Goal: Task Accomplishment & Management: Complete application form

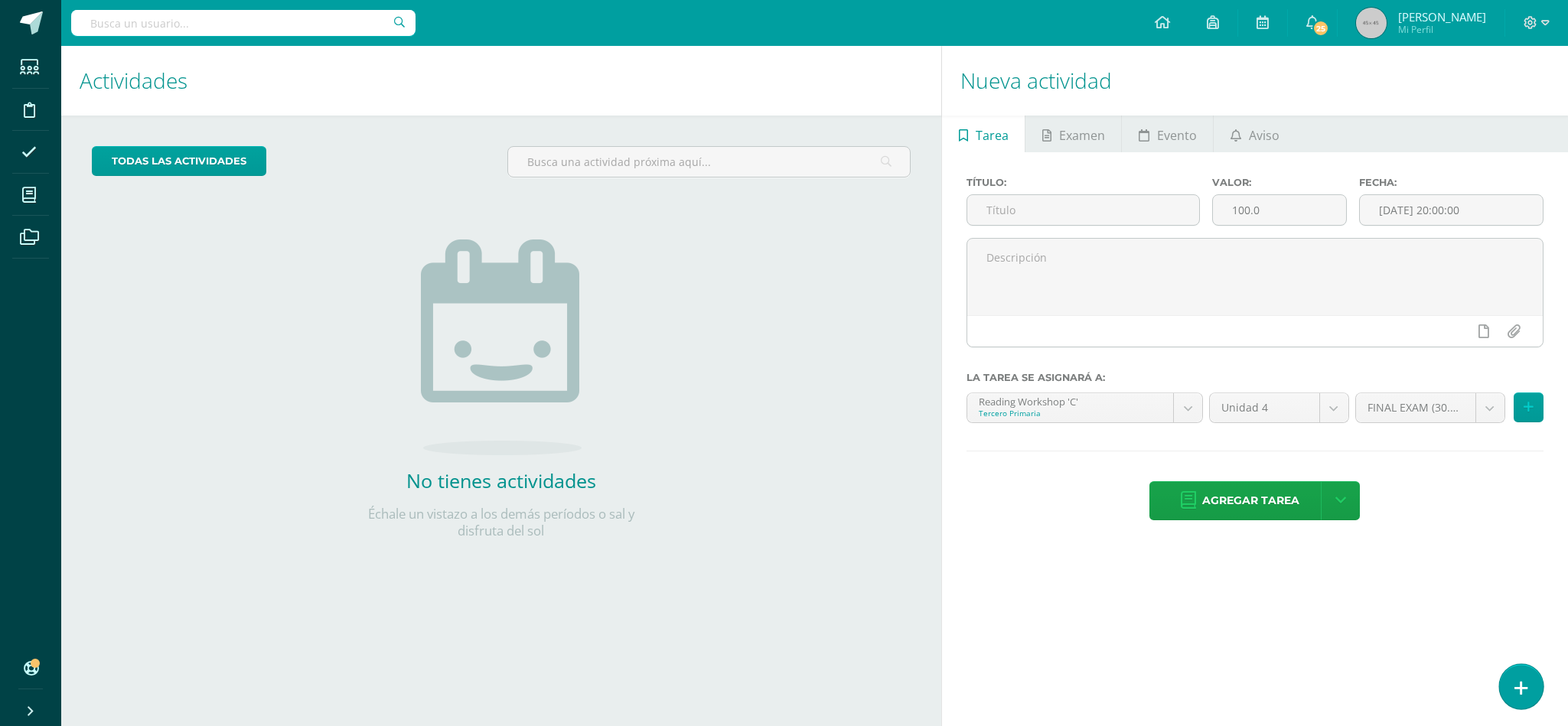
click at [1518, 700] on link at bounding box center [1520, 686] width 44 height 44
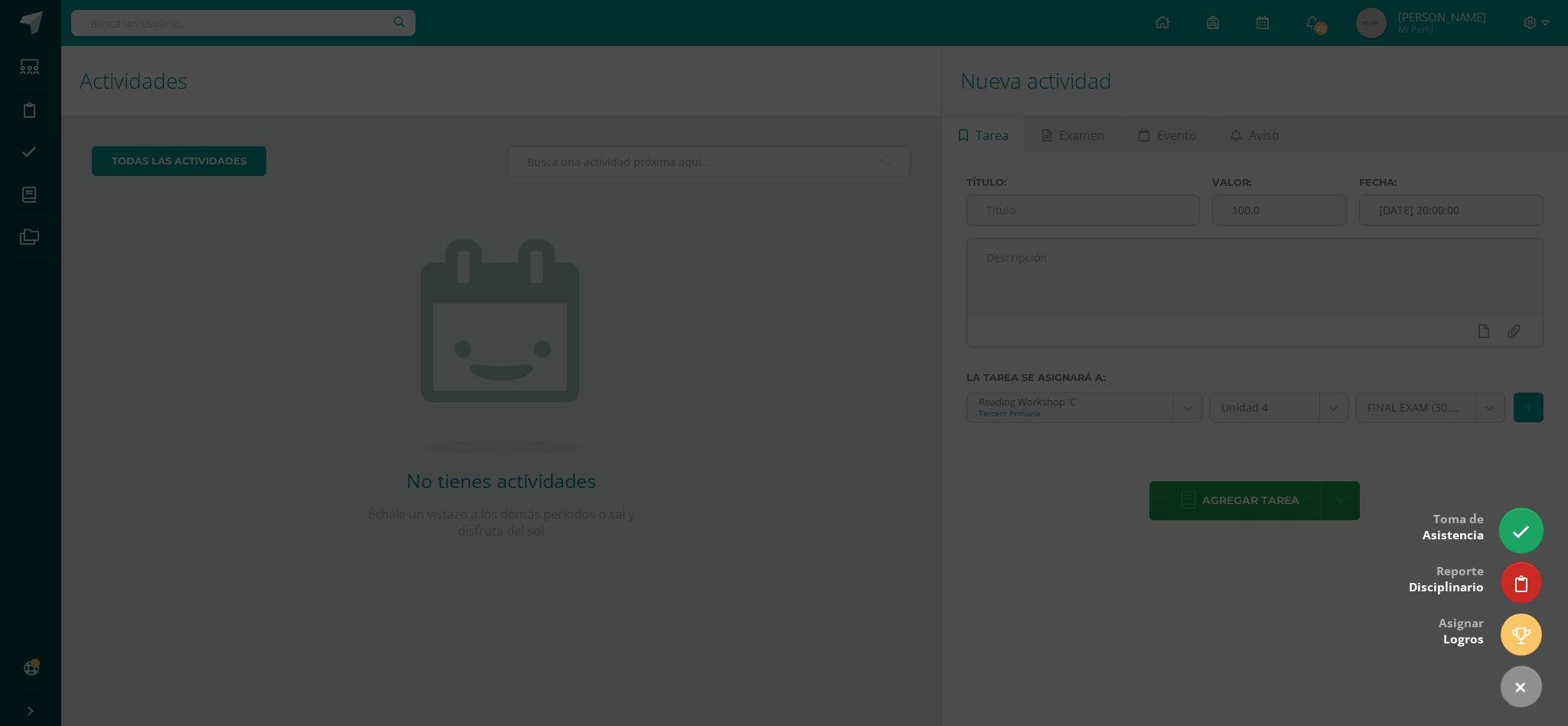
click at [1524, 544] on link at bounding box center [1520, 530] width 44 height 44
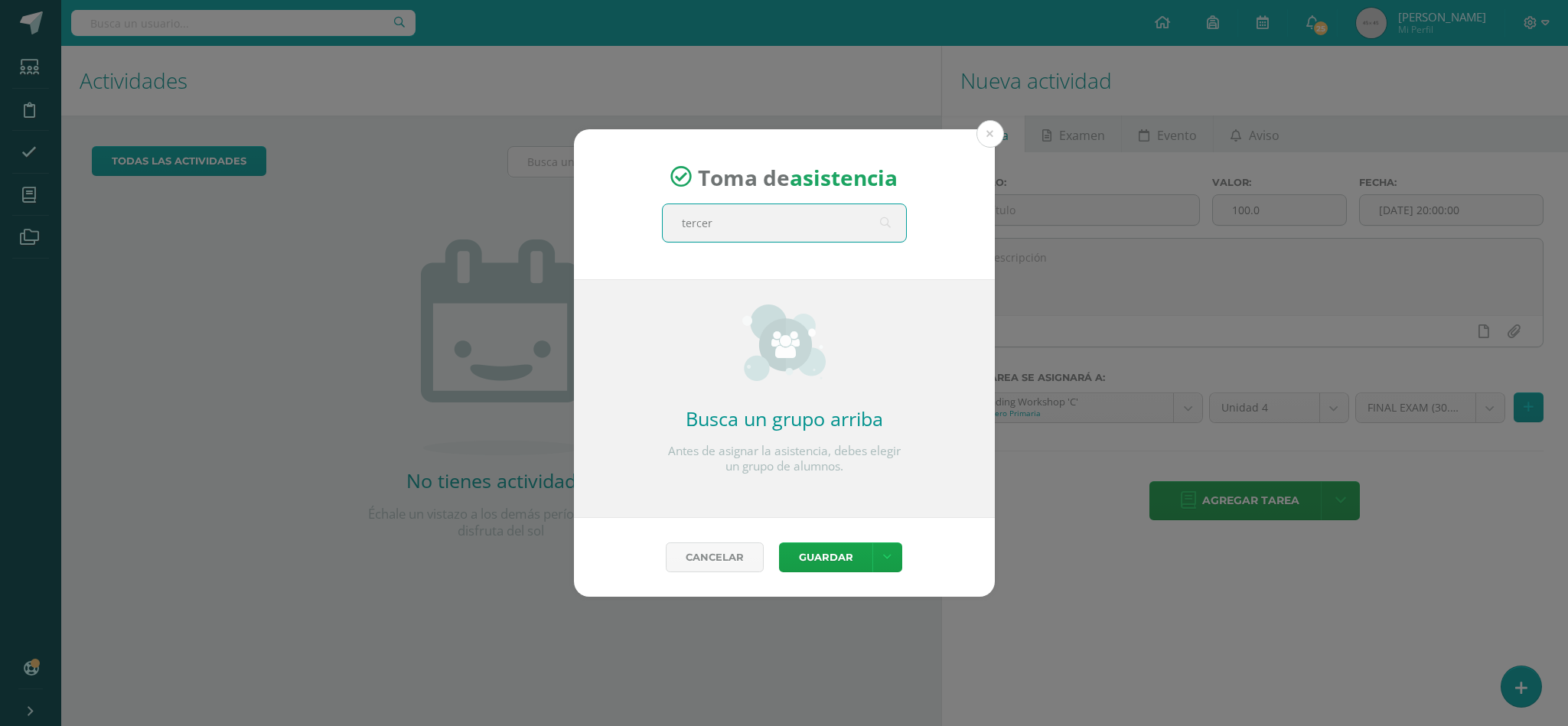
type input "tercero"
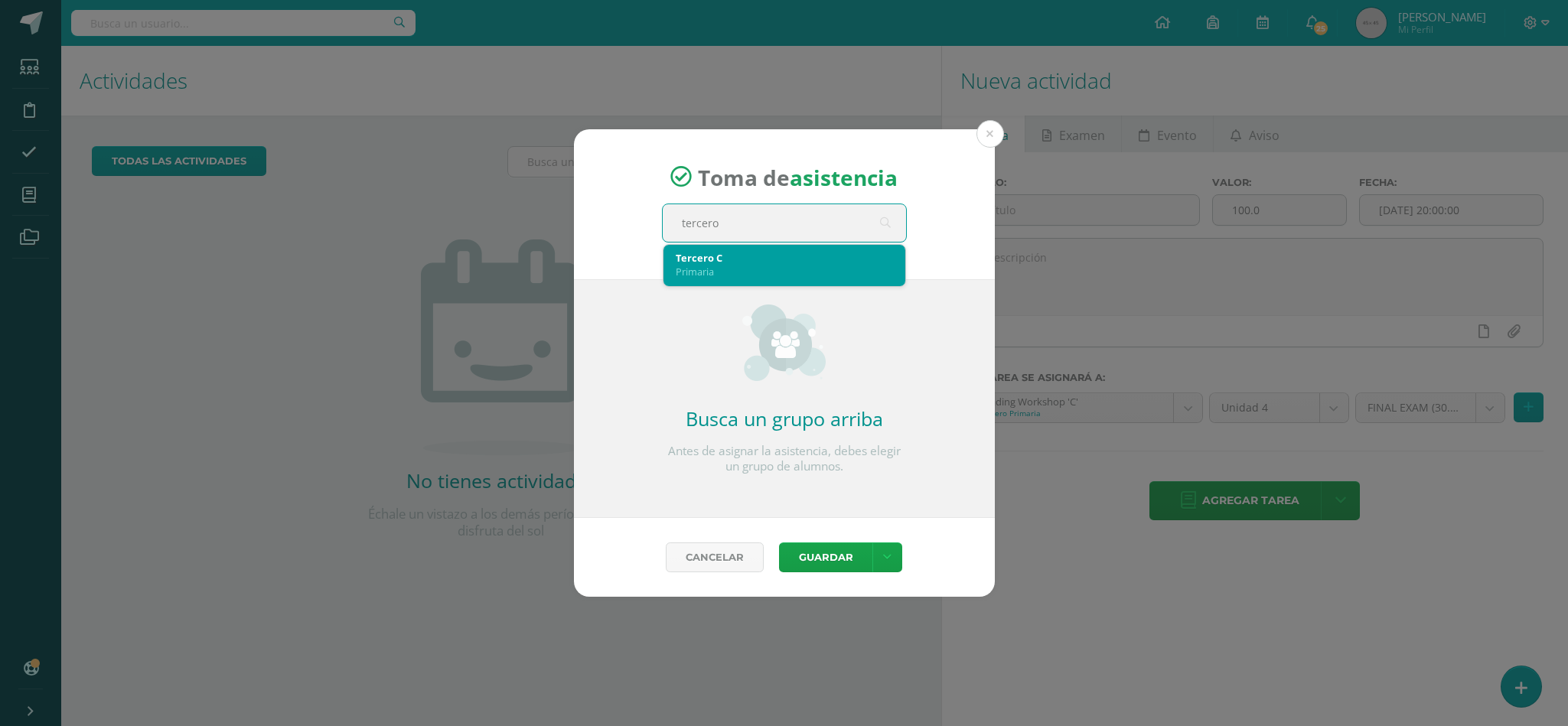
click at [808, 251] on div "Tercero C" at bounding box center [784, 258] width 217 height 14
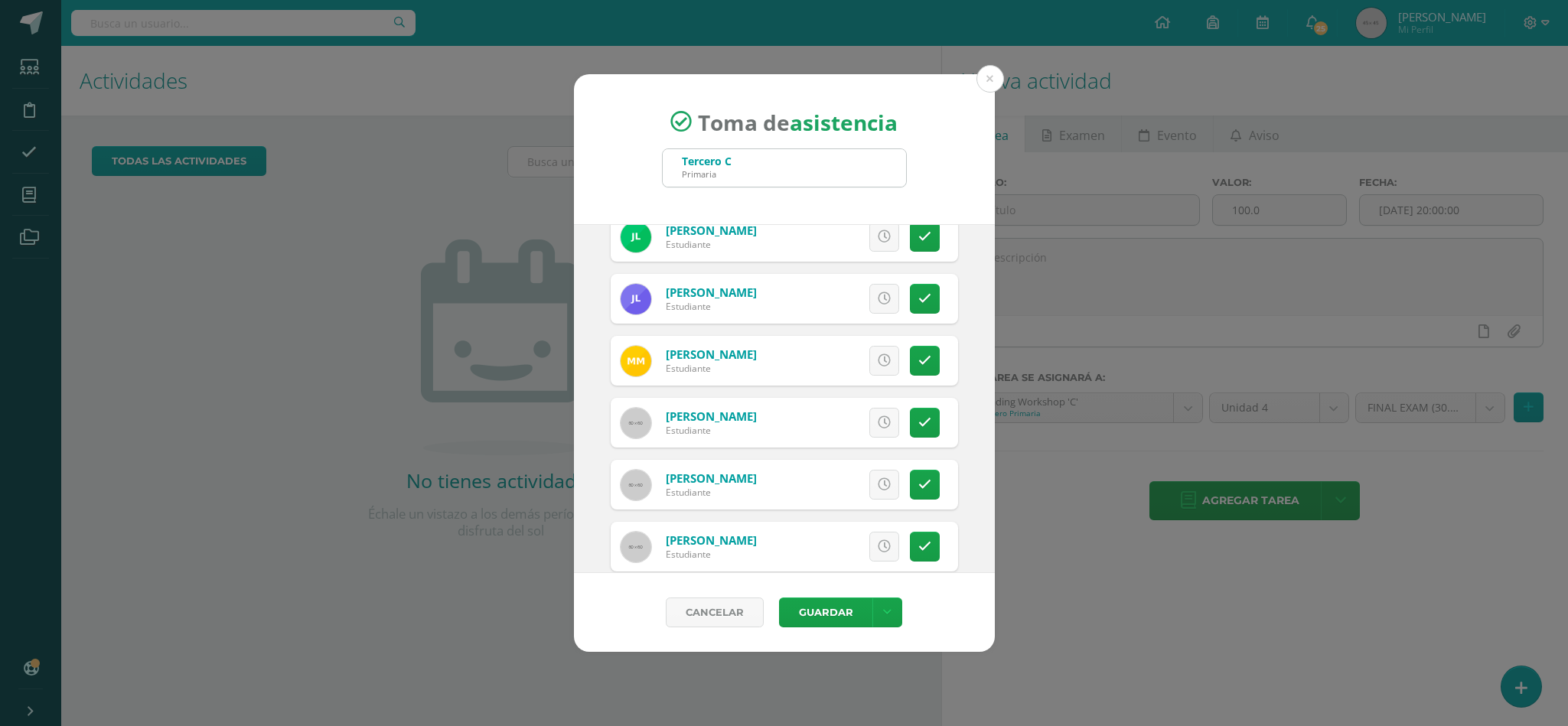
scroll to position [910, 0]
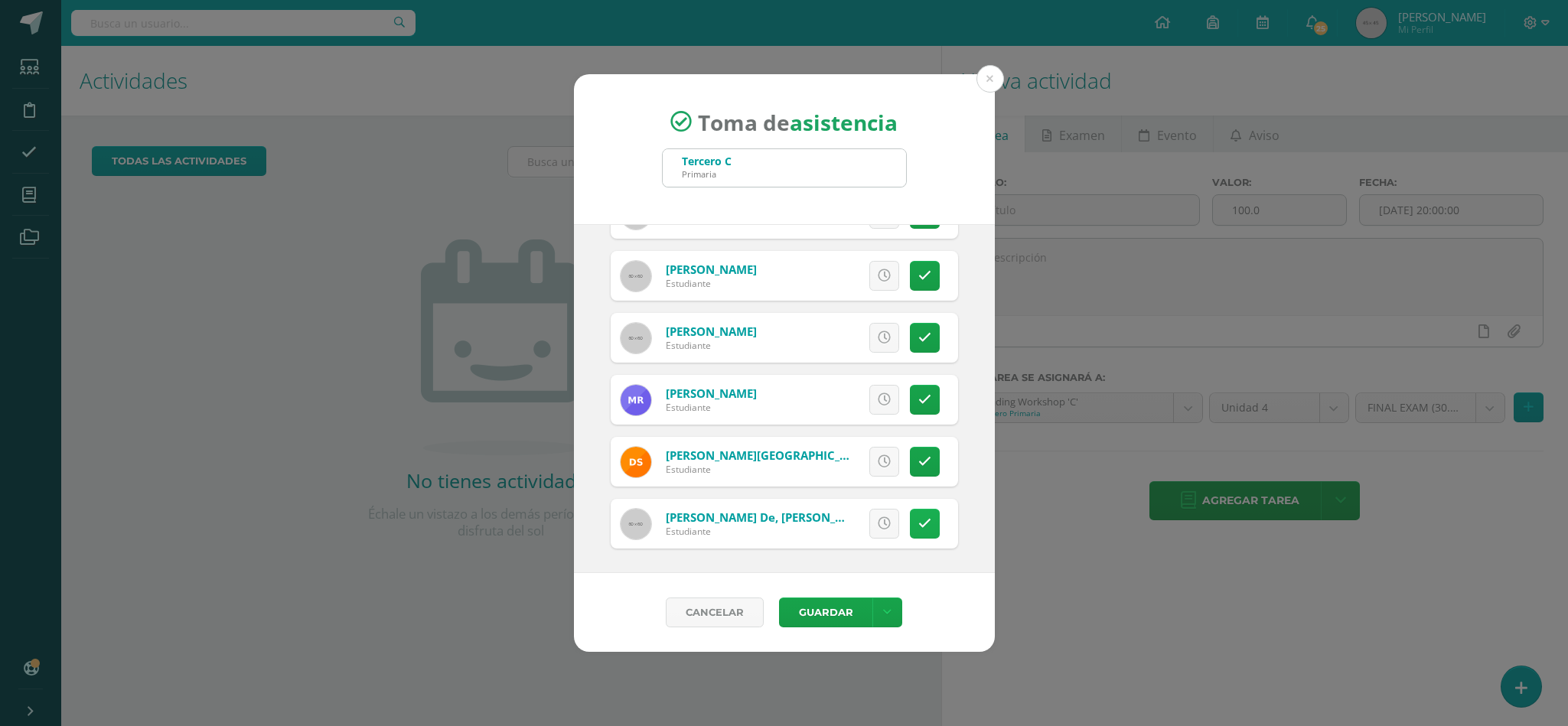
click at [918, 527] on icon at bounding box center [924, 524] width 13 height 13
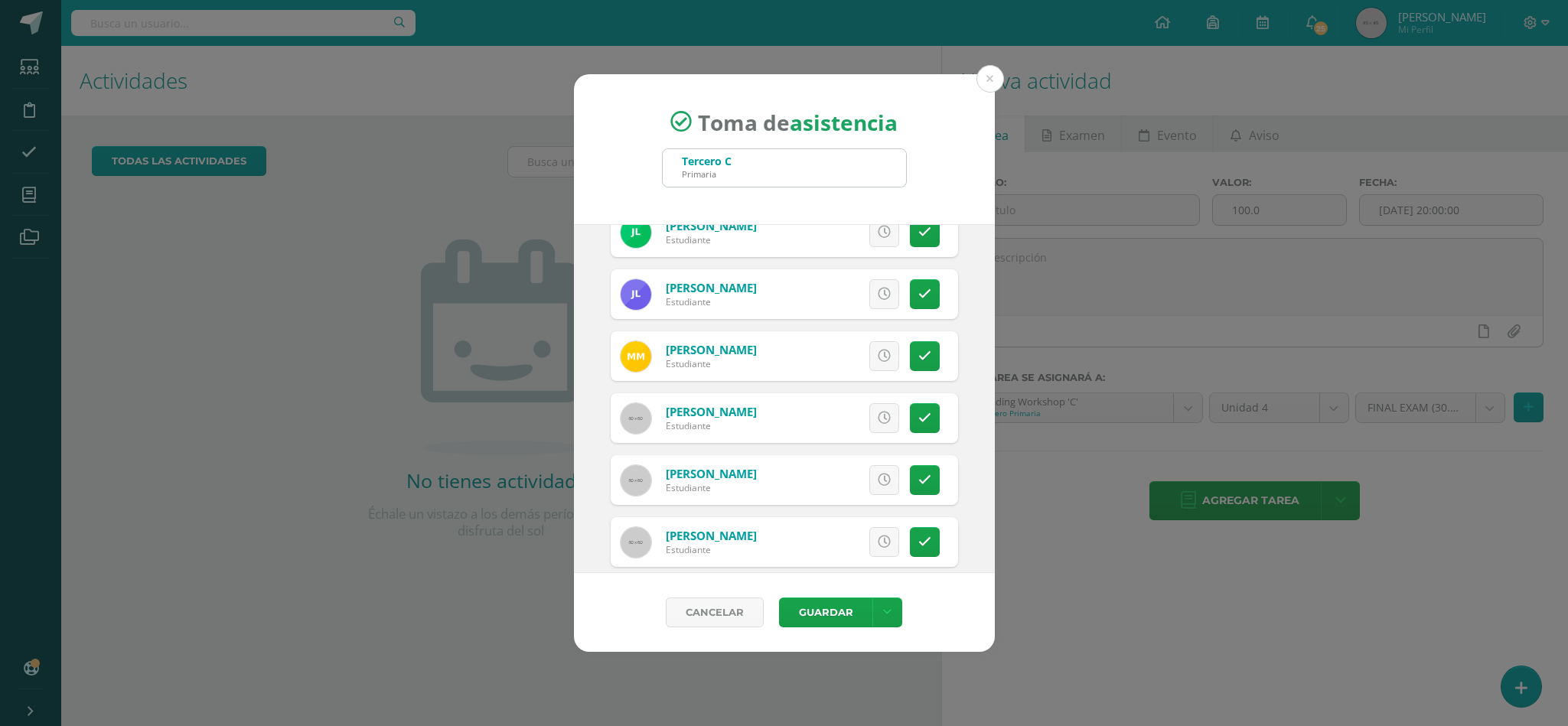
scroll to position [692, 0]
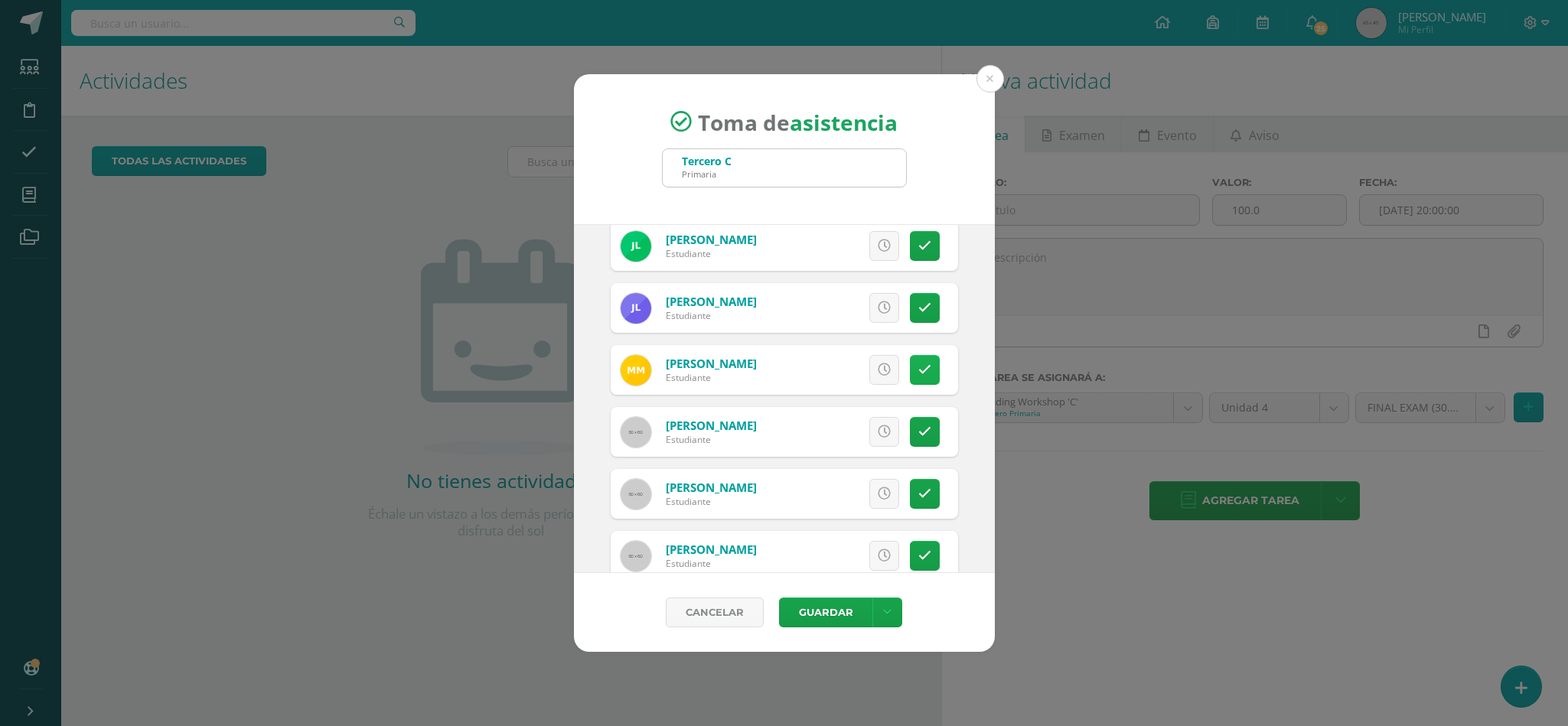
click at [918, 370] on icon at bounding box center [924, 370] width 13 height 13
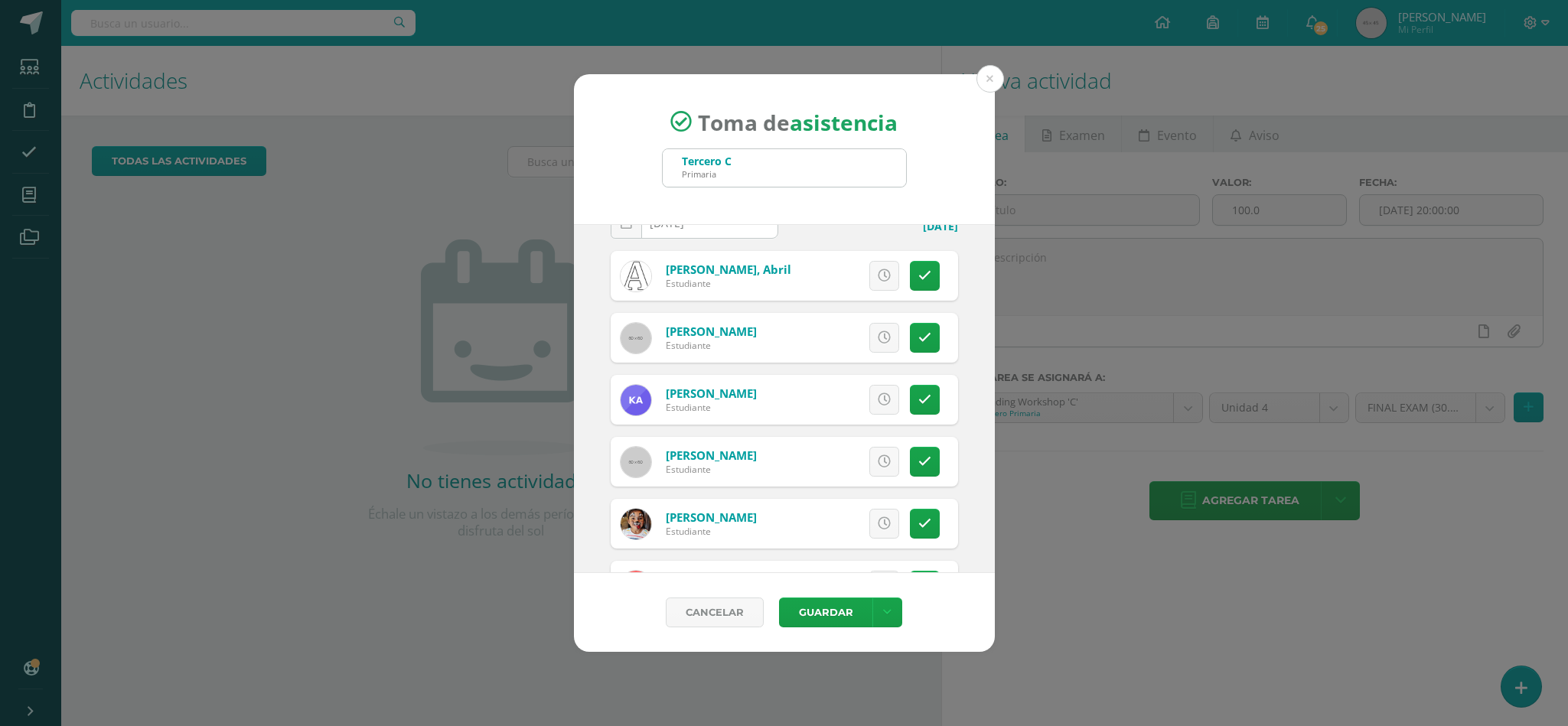
scroll to position [0, 0]
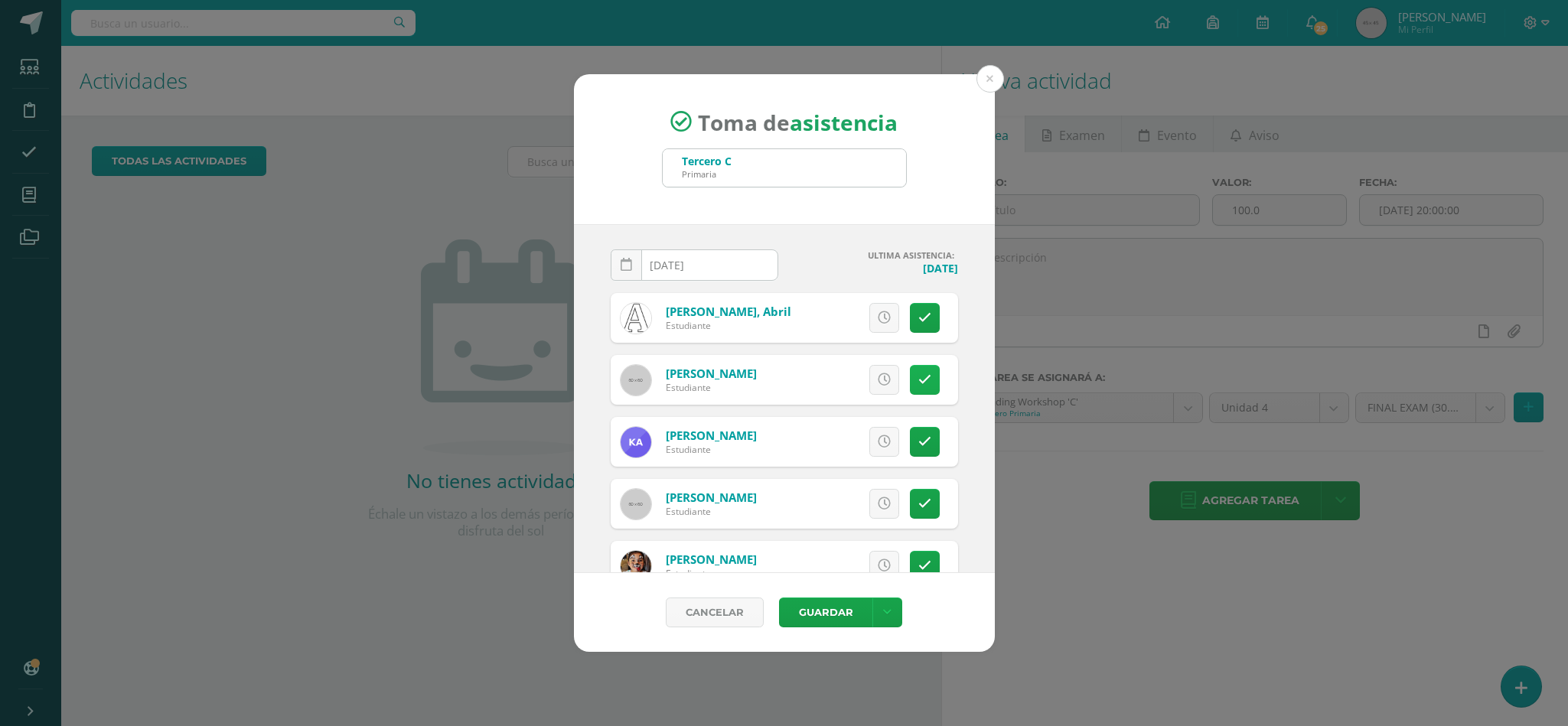
click at [918, 386] on icon at bounding box center [924, 380] width 13 height 13
click at [837, 384] on span "Excusa" at bounding box center [858, 380] width 42 height 28
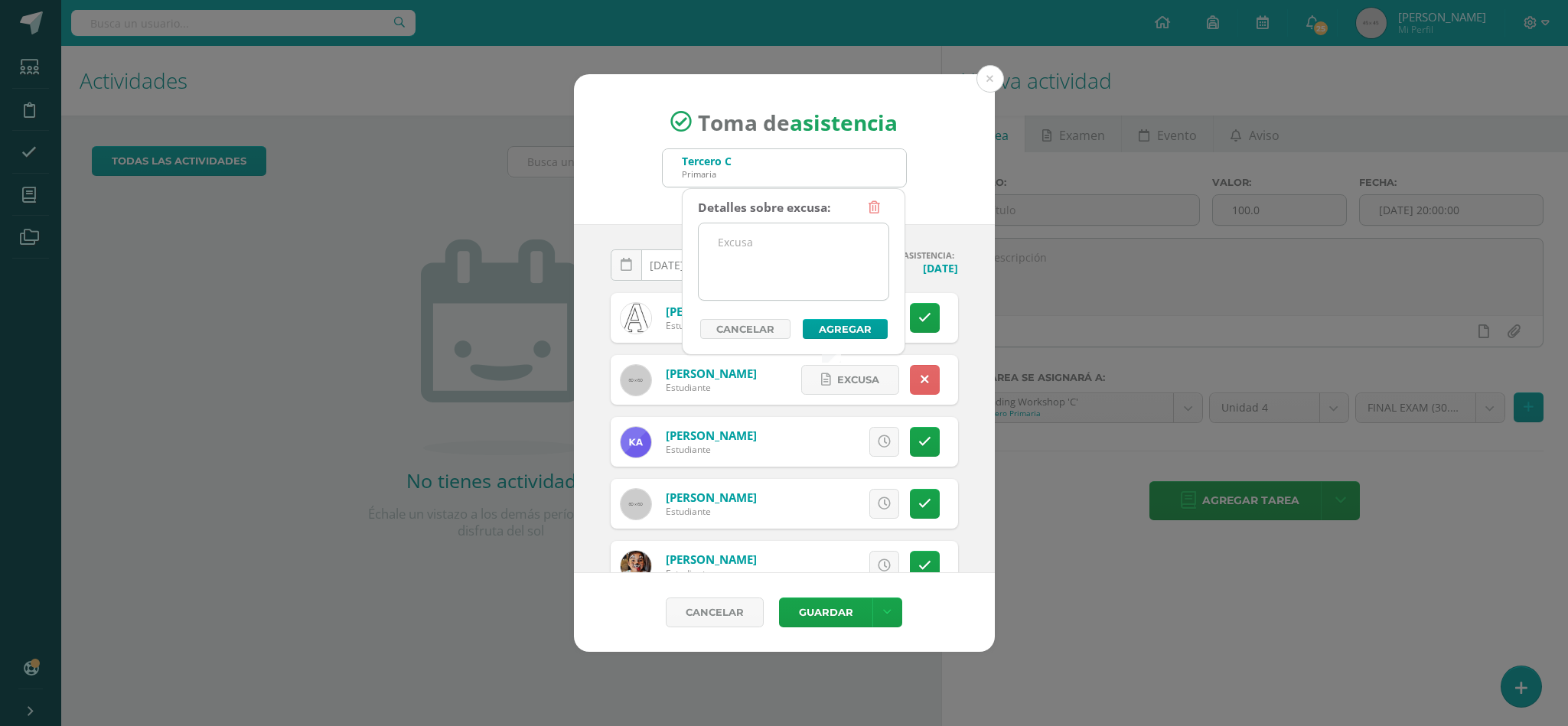
click at [788, 235] on textarea at bounding box center [793, 262] width 190 height 77
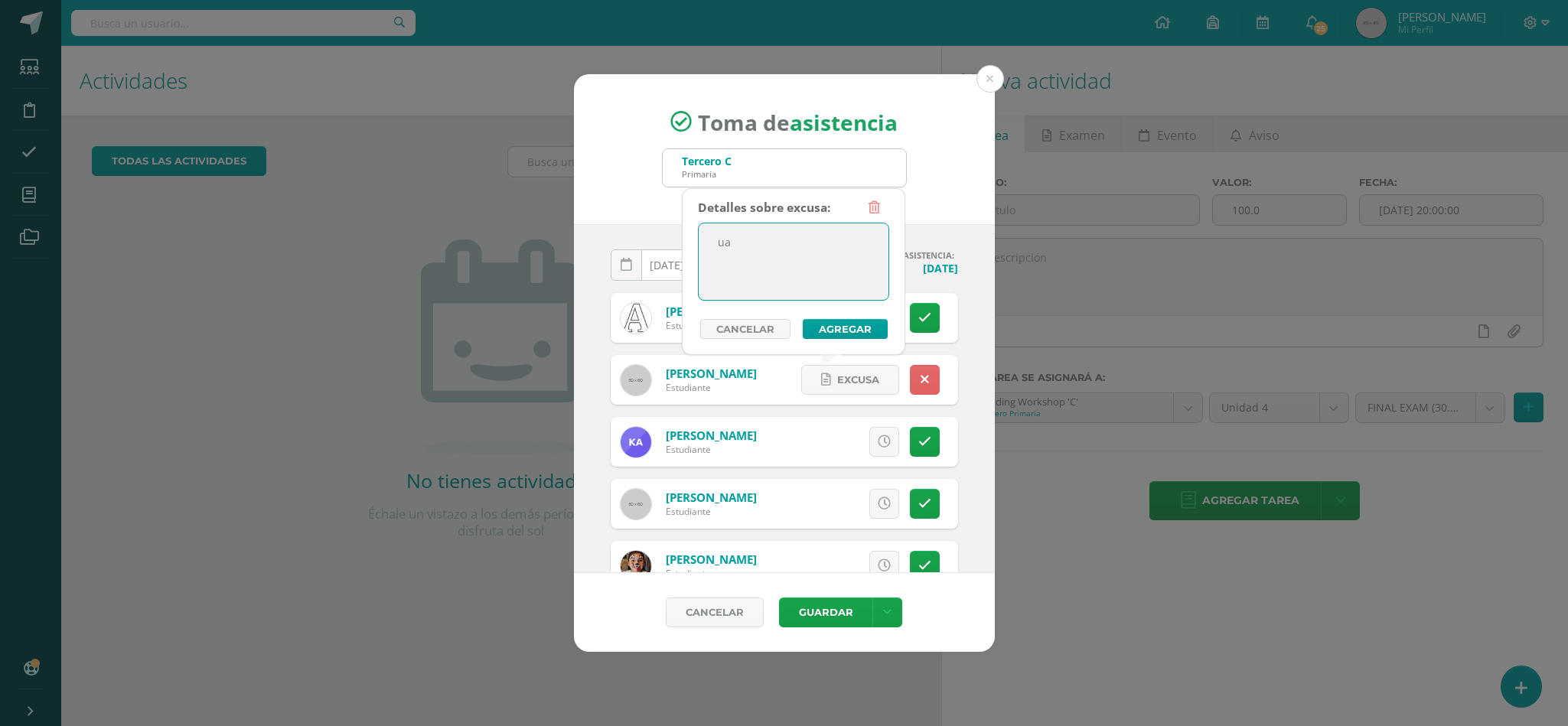
type textarea "u"
type textarea "AUSENTE POR ENFERMEDAD"
click at [836, 326] on button "Agregar" at bounding box center [845, 329] width 85 height 20
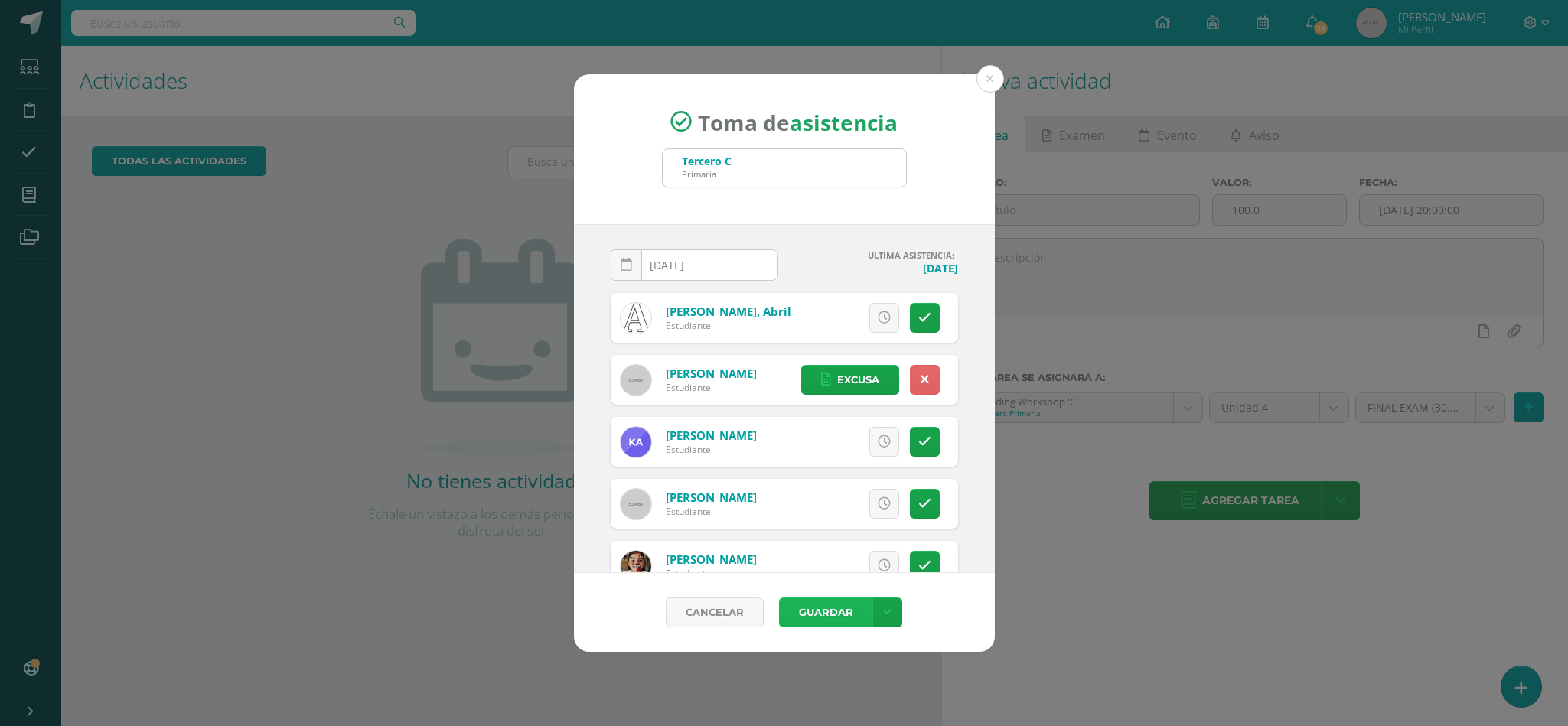
click at [843, 611] on button "Guardar" at bounding box center [826, 612] width 94 height 30
